Goal: Find specific page/section

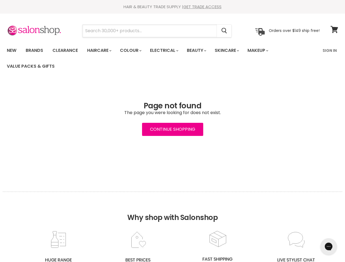
click at [150, 31] on input "Search" at bounding box center [149, 31] width 134 height 13
click at [224, 31] on icon "Search" at bounding box center [223, 31] width 5 height 6
click at [101, 51] on link "Haircare" at bounding box center [99, 50] width 32 height 11
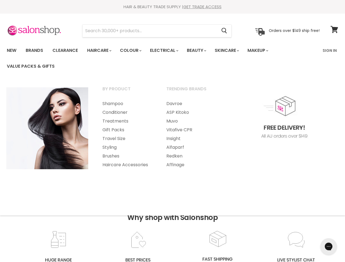
click at [134, 51] on link "Colour" at bounding box center [130, 50] width 29 height 11
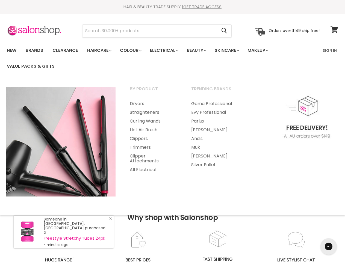
click at [168, 51] on link "Electrical" at bounding box center [164, 50] width 36 height 11
click at [201, 51] on link "Beauty" at bounding box center [196, 50] width 27 height 11
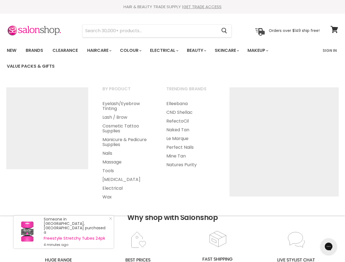
click at [233, 51] on link "Skincare" at bounding box center [227, 50] width 32 height 11
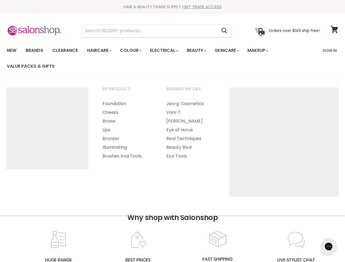
click at [265, 51] on link "Makeup" at bounding box center [257, 50] width 28 height 11
click at [172, 227] on h2 "Why shop with Salonshop" at bounding box center [172, 211] width 339 height 39
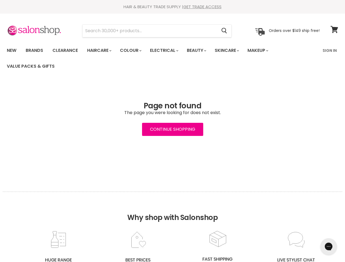
click at [329, 247] on icon "Gorgias live chat" at bounding box center [328, 246] width 5 height 5
click at [150, 31] on input "Search" at bounding box center [149, 31] width 134 height 13
click at [224, 31] on icon "Search" at bounding box center [223, 31] width 5 height 6
click at [101, 51] on link "Haircare" at bounding box center [99, 50] width 32 height 11
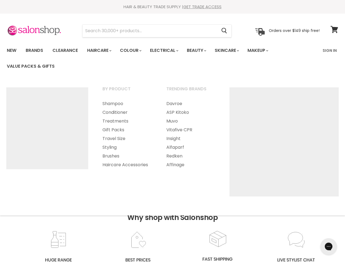
click at [134, 51] on link "Colour" at bounding box center [130, 50] width 29 height 11
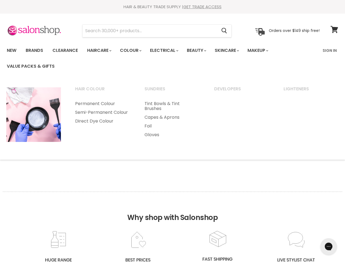
click at [168, 51] on link "Electrical" at bounding box center [164, 50] width 36 height 11
